Goal: Transaction & Acquisition: Purchase product/service

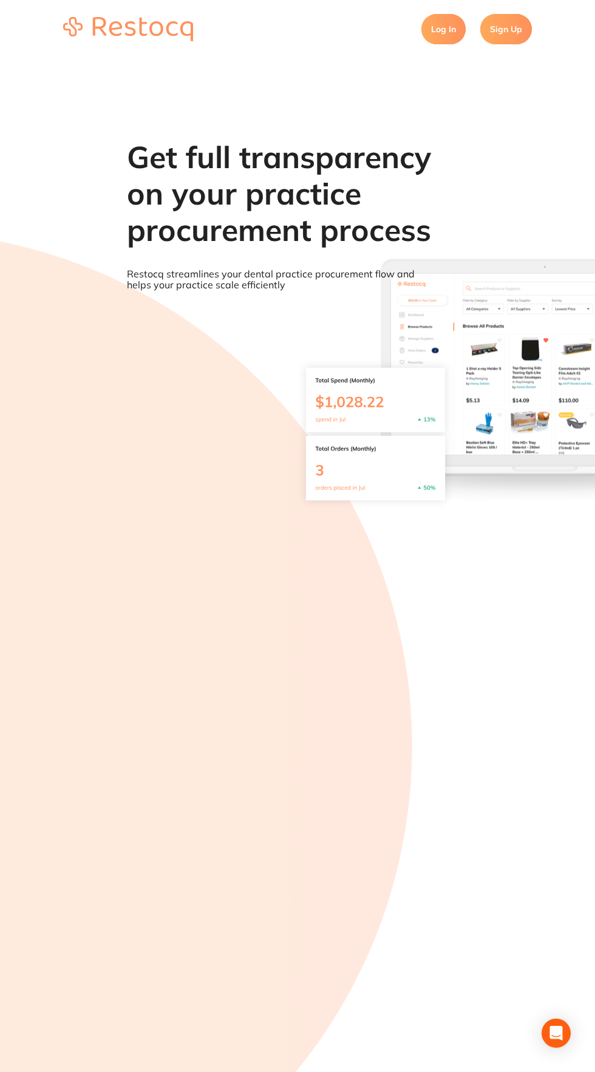
click at [432, 16] on link "Log In" at bounding box center [443, 29] width 44 height 30
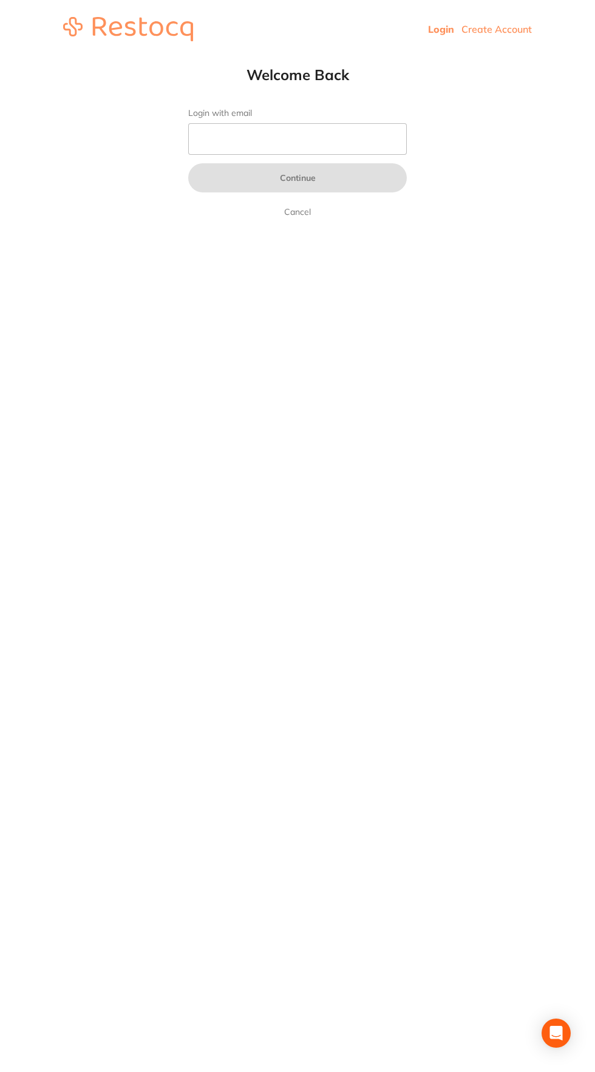
type input "[PERSON_NAME][EMAIL_ADDRESS][DOMAIN_NAME]"
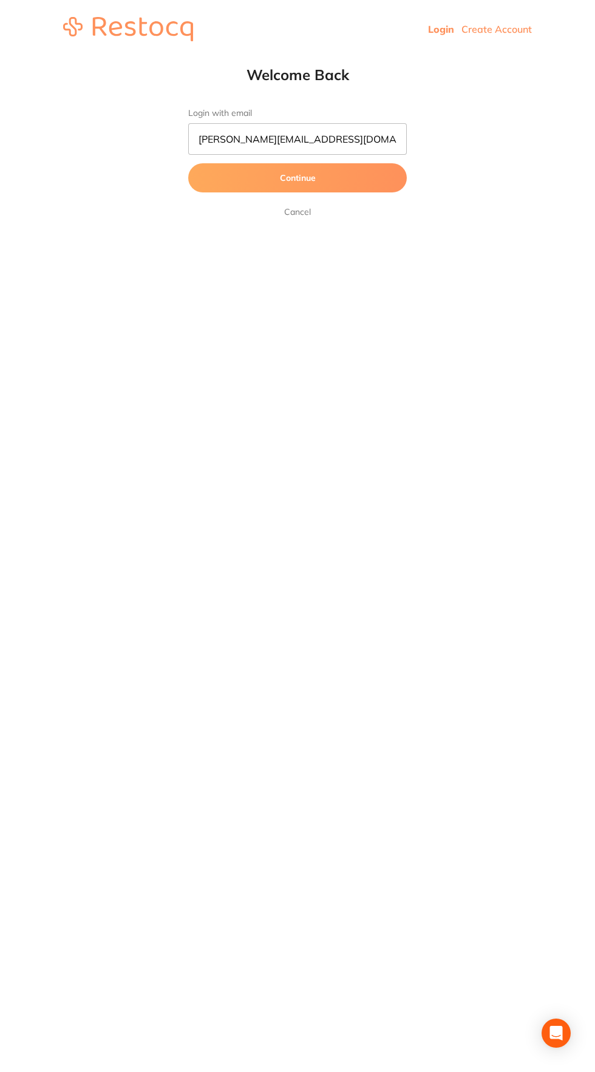
click at [231, 179] on button "Continue" at bounding box center [297, 177] width 219 height 29
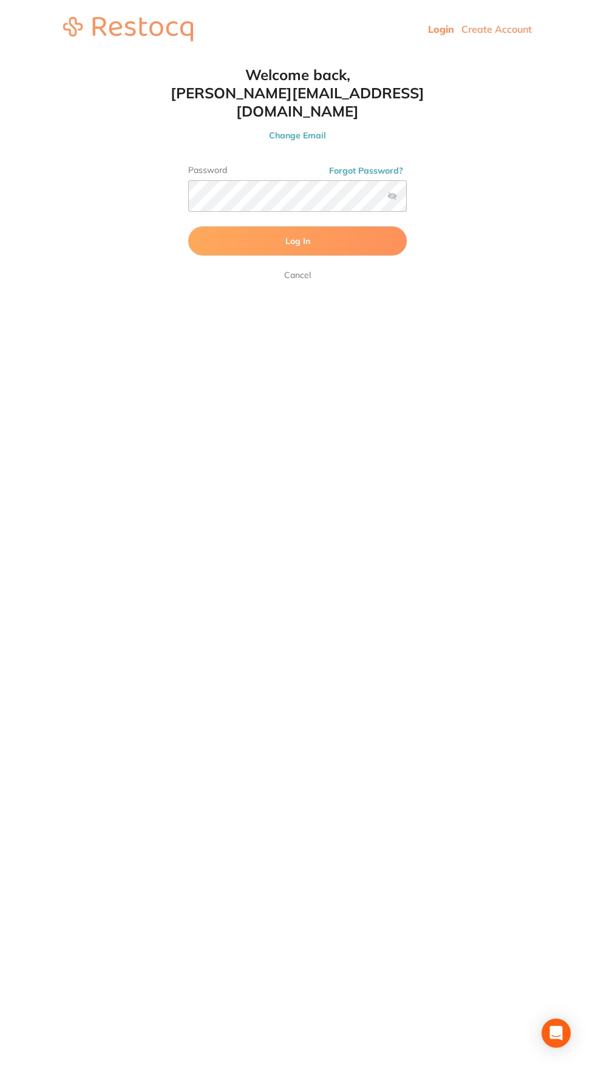
click at [229, 228] on button "Log In" at bounding box center [297, 240] width 219 height 29
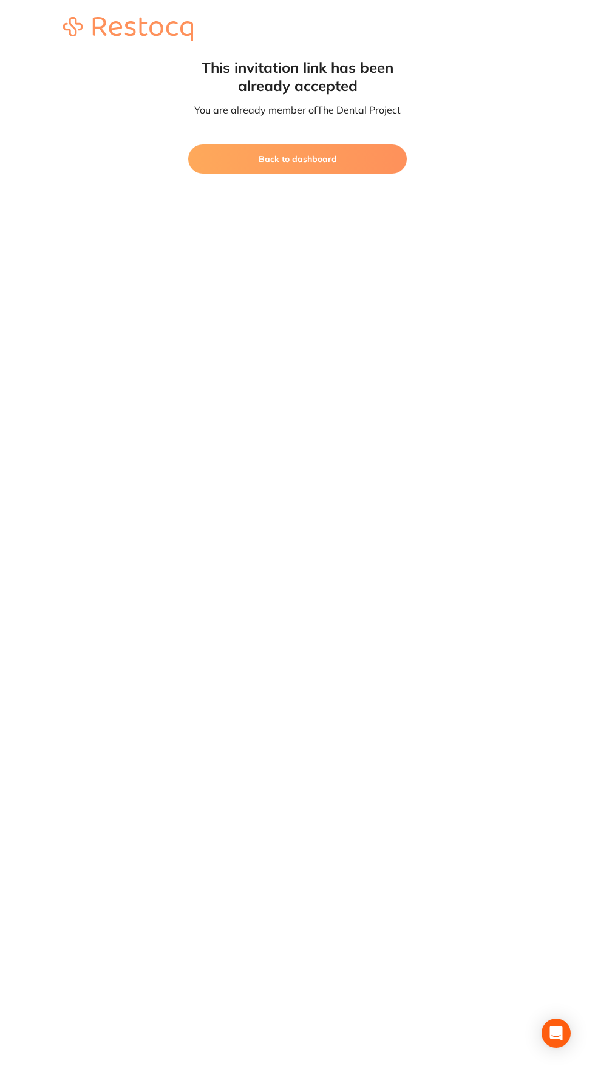
click at [229, 155] on button "Back to dashboard" at bounding box center [297, 158] width 219 height 29
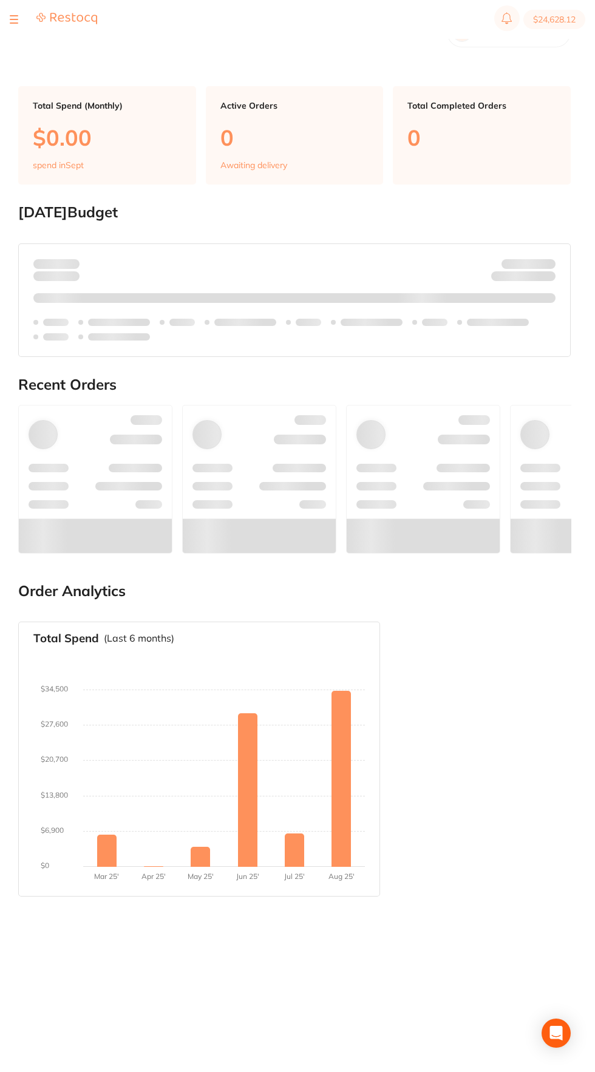
scroll to position [53, 0]
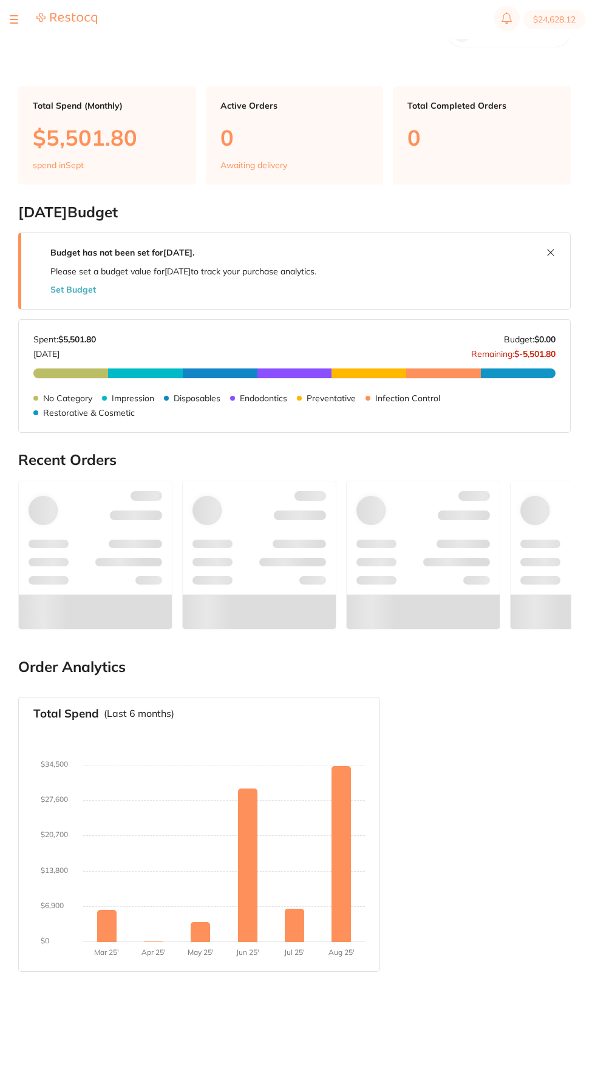
type input "3"
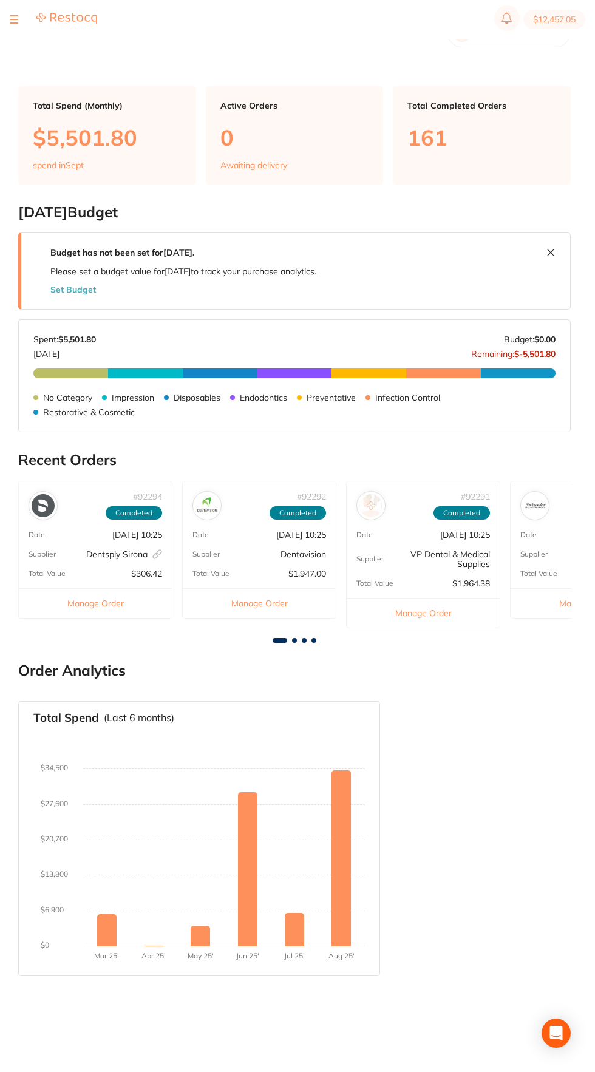
click at [14, 20] on button at bounding box center [14, 19] width 8 height 1
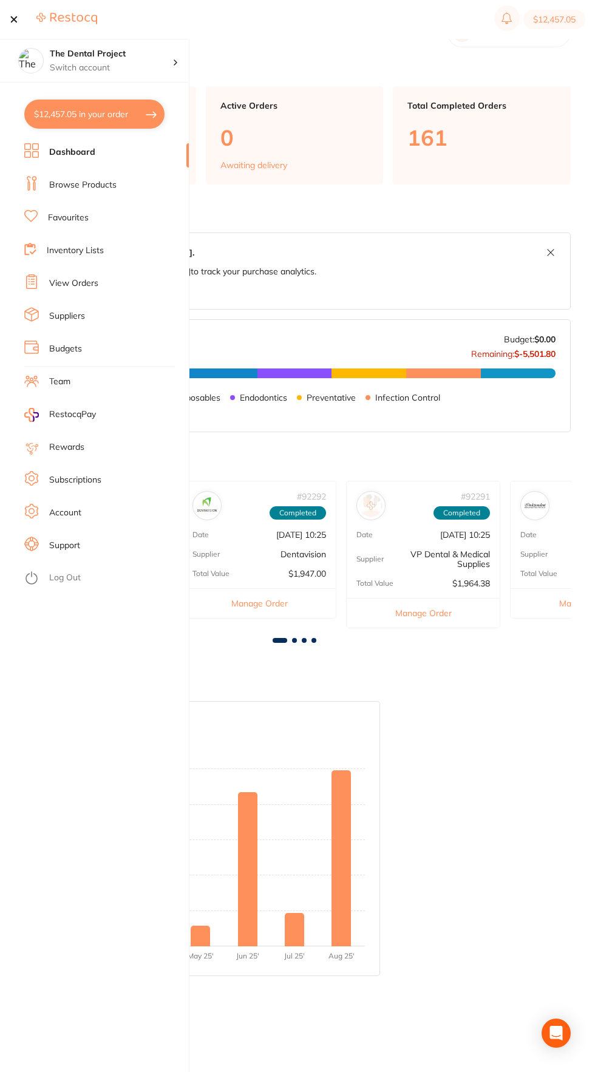
click at [66, 100] on button "$12,457.05 in your order" at bounding box center [94, 114] width 140 height 29
checkbox input "true"
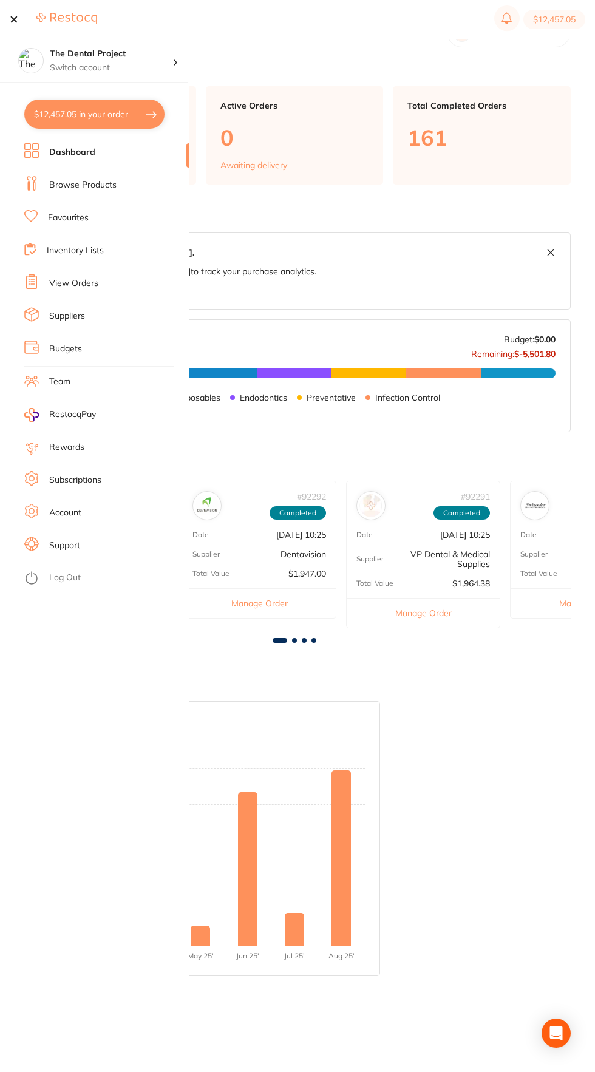
checkbox input "true"
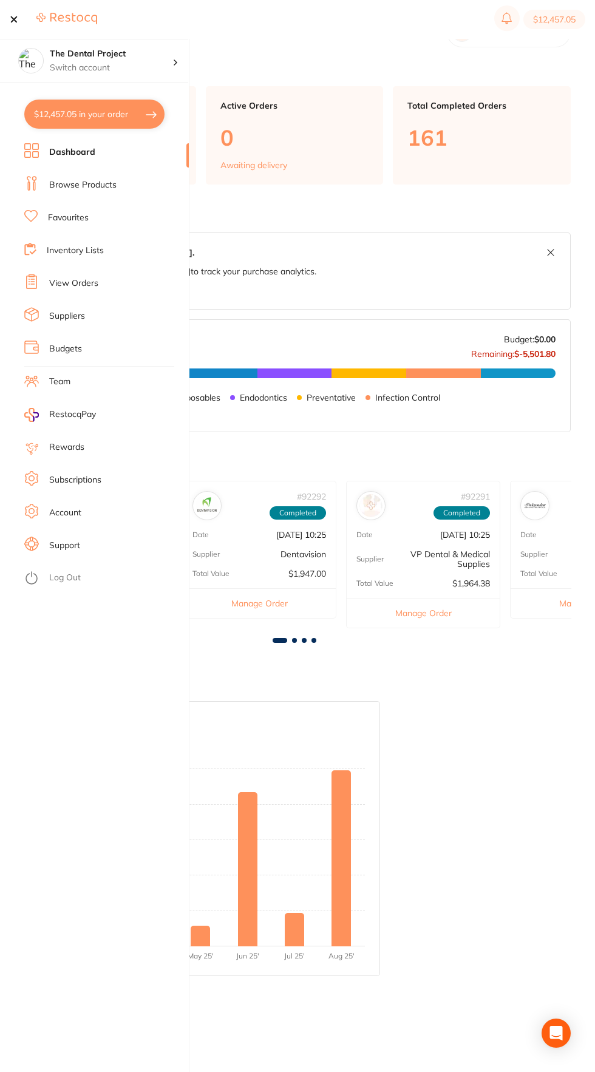
checkbox input "true"
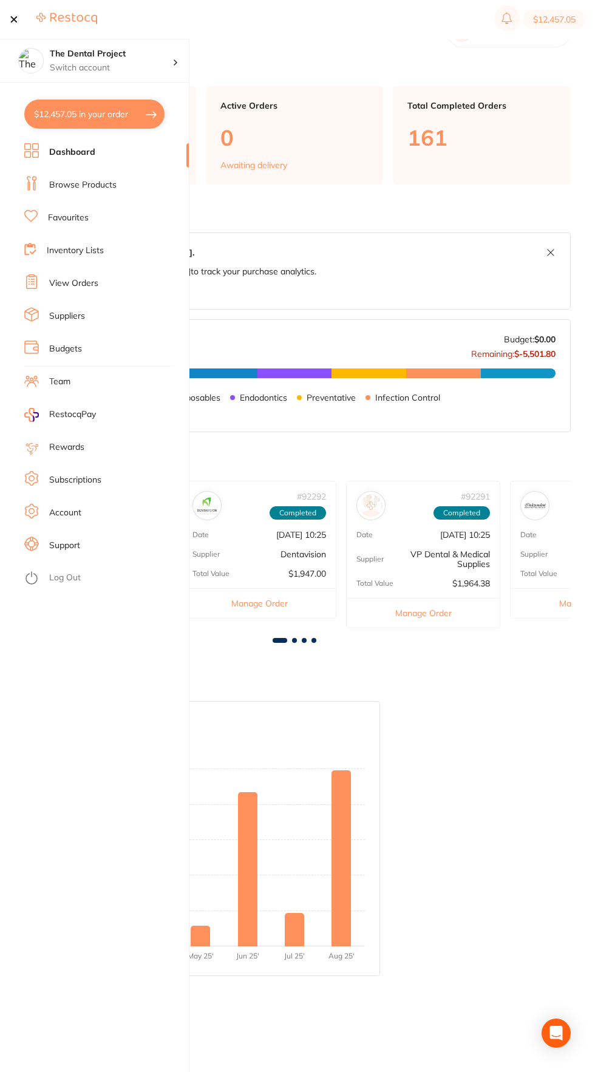
checkbox input "true"
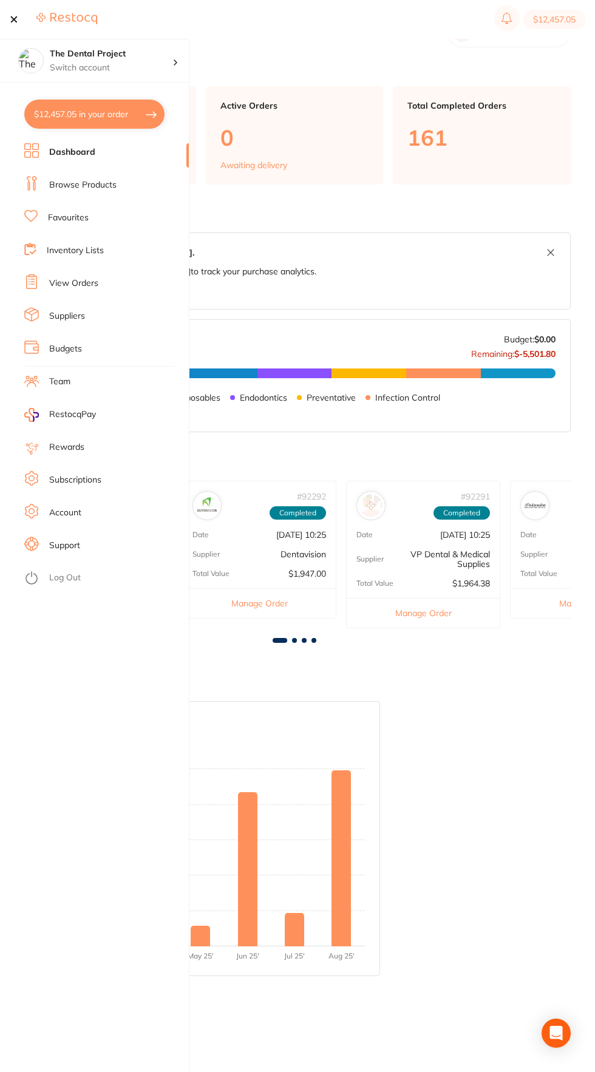
checkbox input "true"
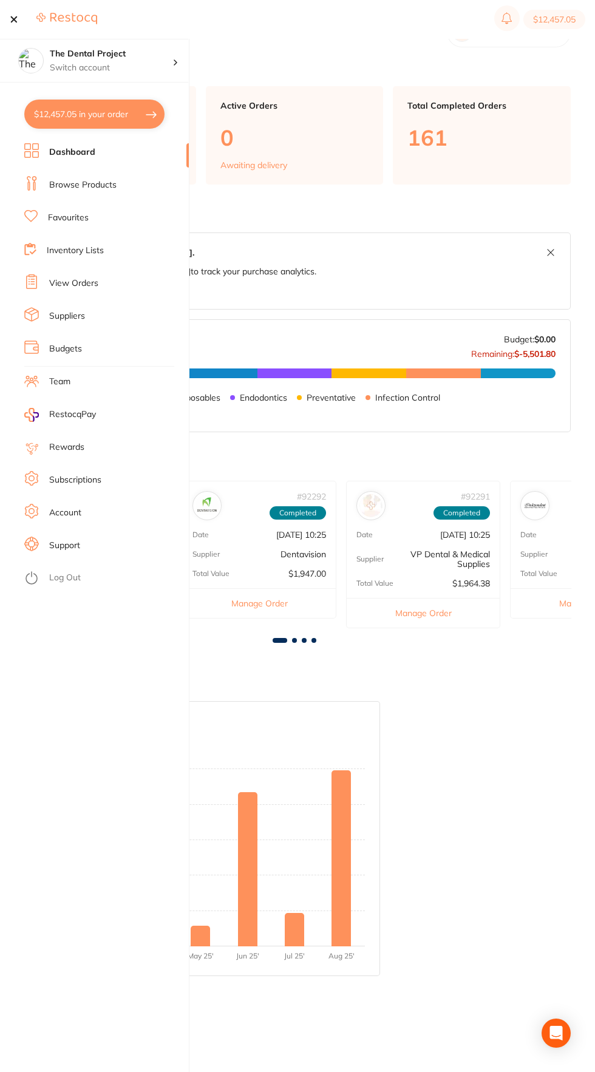
checkbox input "true"
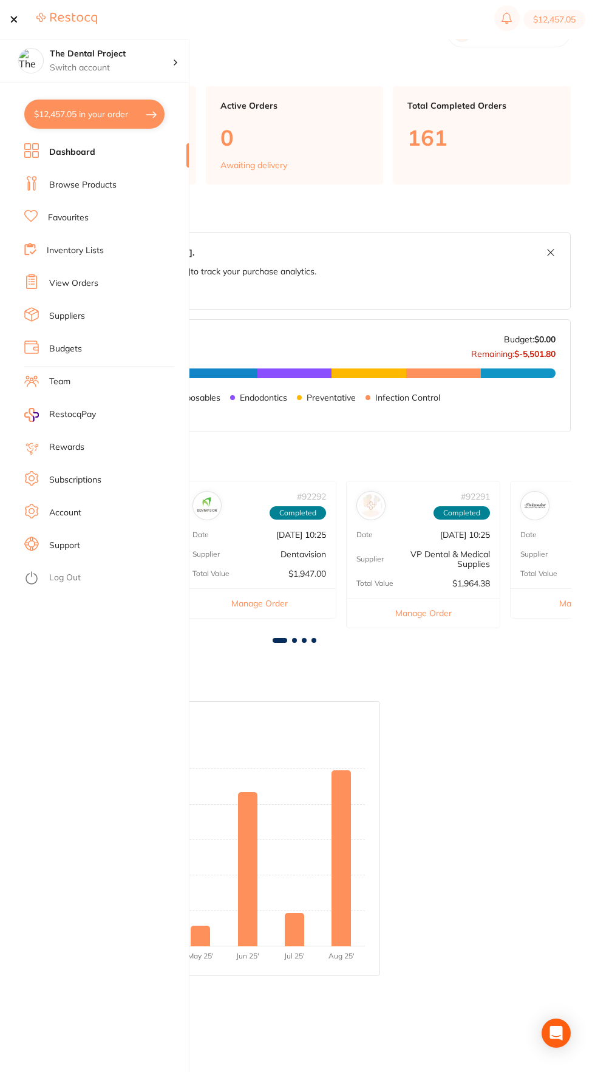
checkbox input "true"
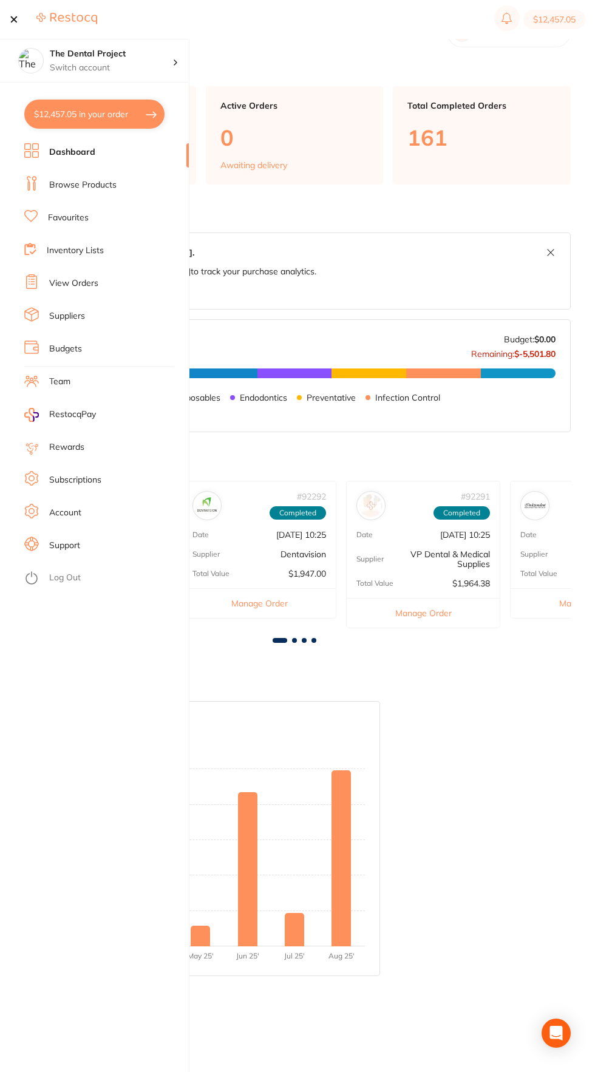
checkbox input "true"
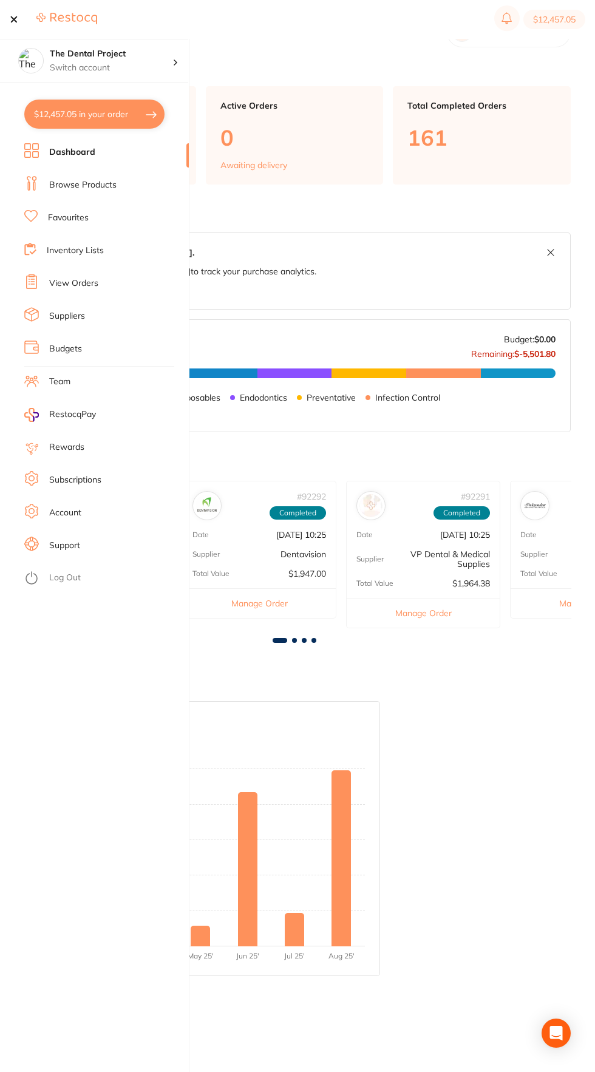
checkbox input "true"
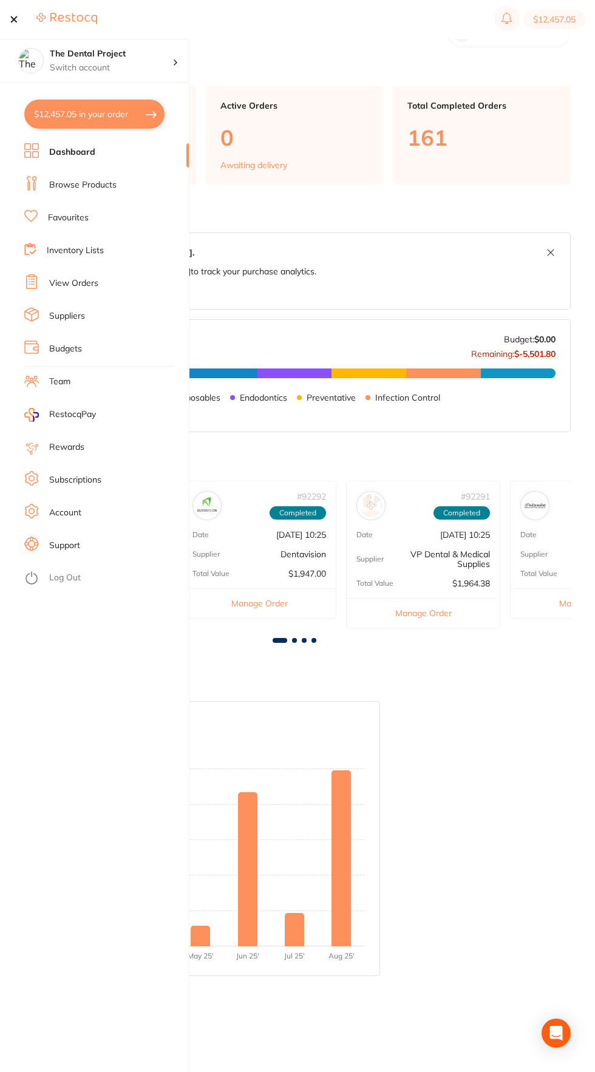
checkbox input "true"
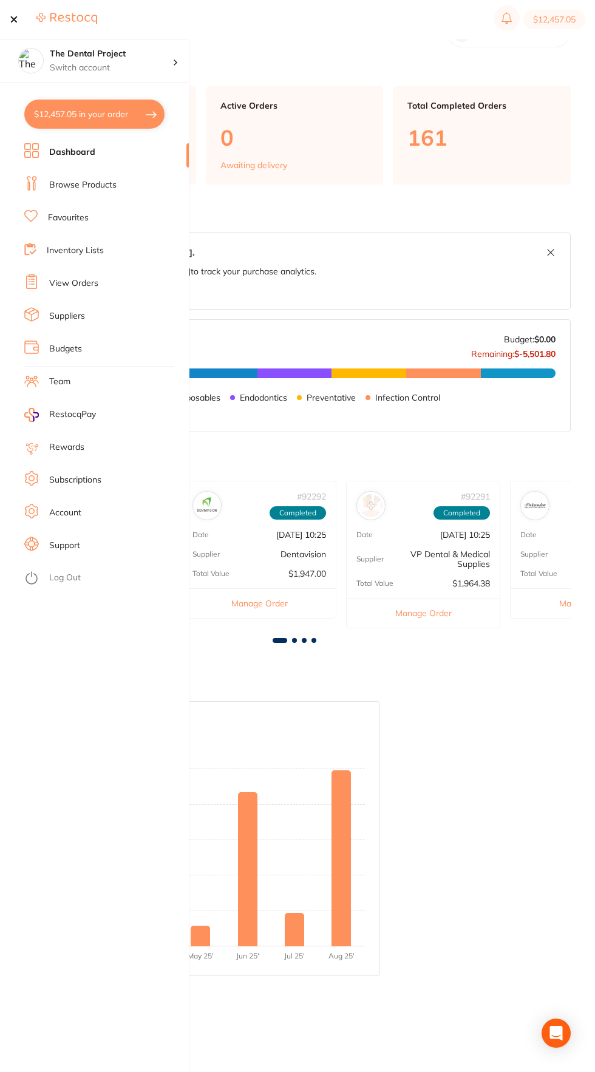
checkbox input "true"
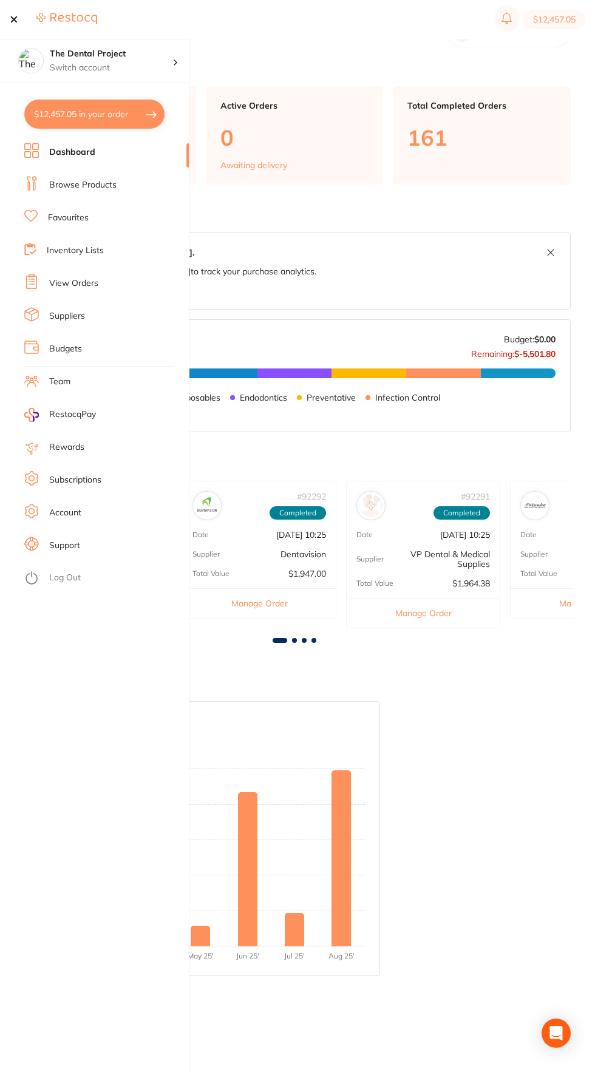
checkbox input "true"
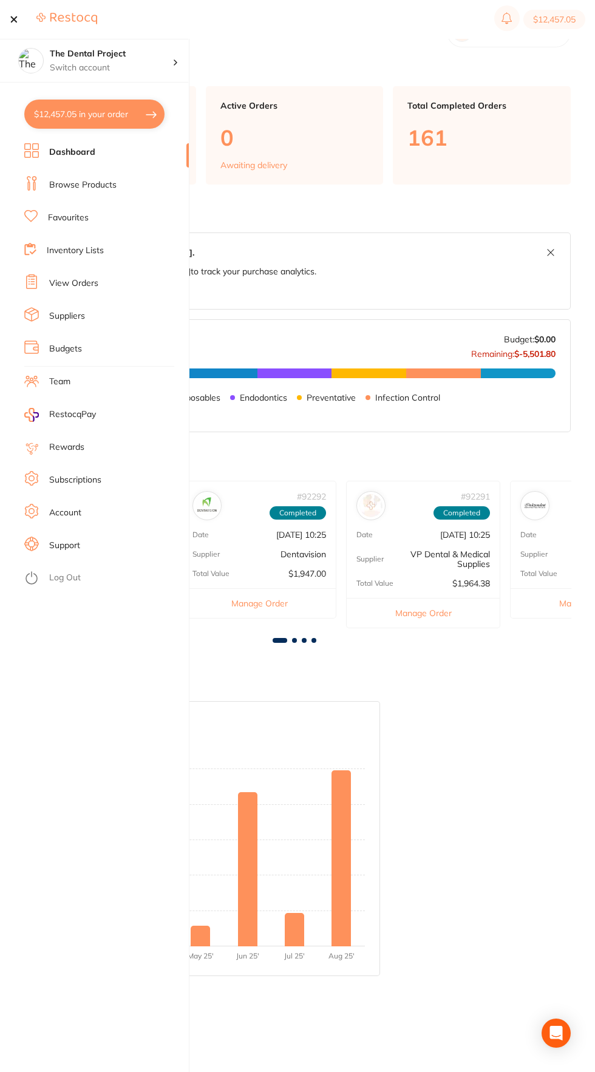
checkbox input "true"
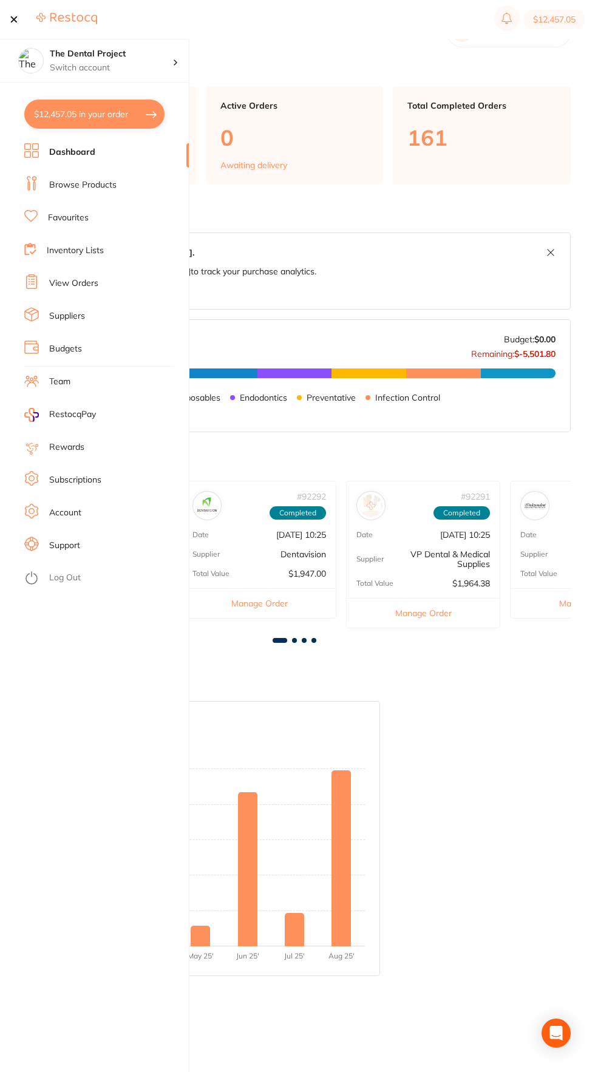
checkbox input "true"
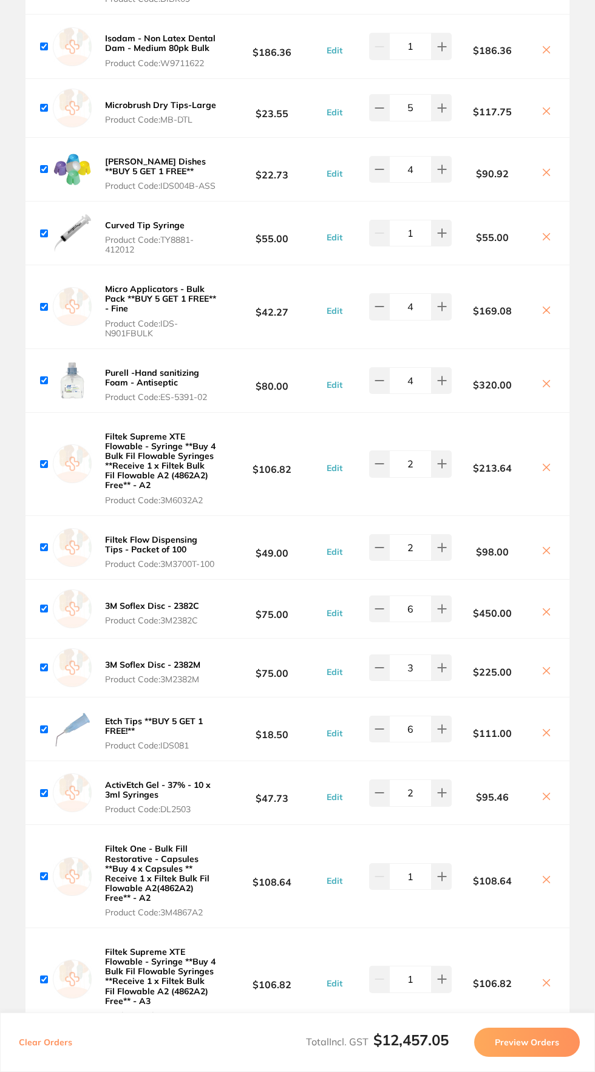
scroll to position [3816, 0]
